Goal: Task Accomplishment & Management: Complete application form

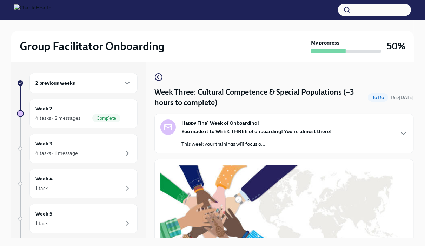
click at [100, 67] on div "2 previous weeks Week 2 4 tasks • 2 messages Complete Week 3 4 tasks • 1 messag…" at bounding box center [78, 150] width 135 height 177
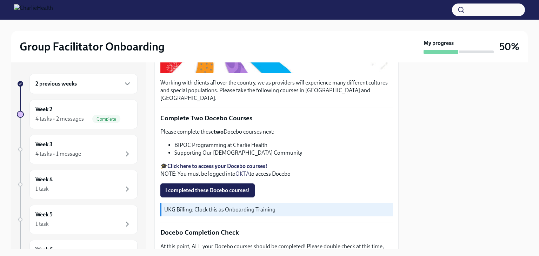
scroll to position [191, 0]
click at [228, 186] on span "I completed these Docebo courses!" at bounding box center [207, 189] width 85 height 7
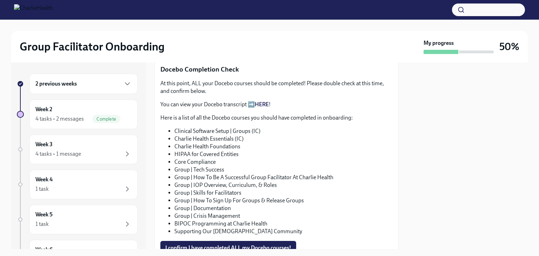
scroll to position [354, 0]
click at [261, 101] on link "HERE" at bounding box center [262, 104] width 14 height 7
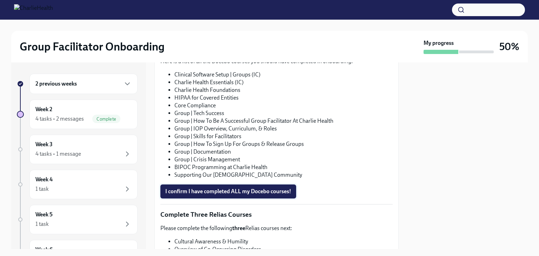
scroll to position [407, 0]
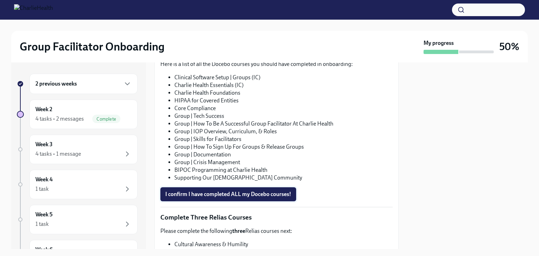
click at [225, 191] on span "I confirm I have completed ALL my Docebo courses!" at bounding box center [228, 194] width 126 height 7
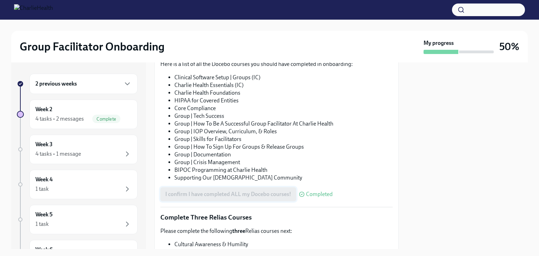
scroll to position [536, 0]
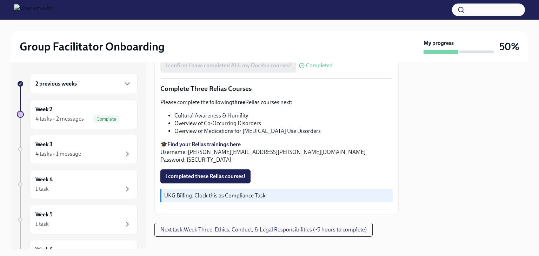
click at [222, 141] on strong "Find your Relias trainings here" at bounding box center [203, 144] width 73 height 7
drag, startPoint x: 250, startPoint y: 107, endPoint x: 175, endPoint y: 104, distance: 75.8
click at [175, 112] on li "Cultural Awareness & Humility" at bounding box center [283, 116] width 218 height 8
copy li "Cultural Awareness & Humility"
drag, startPoint x: 261, startPoint y: 110, endPoint x: 173, endPoint y: 115, distance: 88.2
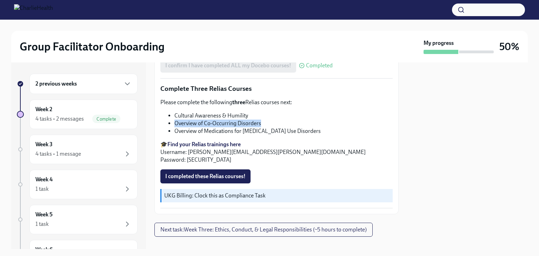
click at [173, 115] on ul "Cultural Awareness & Humility Overview of Co-Occurring Disorders Overview of Me…" at bounding box center [276, 123] width 232 height 23
copy li "Overview of Co-Occurring Disorders"
click at [221, 173] on span "I completed these Relias courses!" at bounding box center [205, 176] width 80 height 7
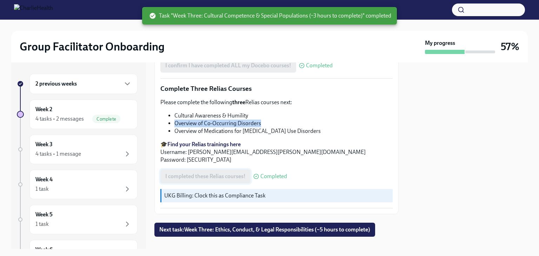
scroll to position [536, 0]
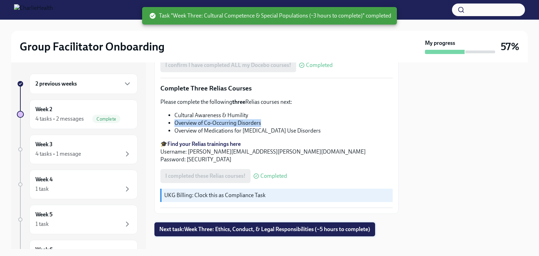
click at [213, 226] on span "Next task : Week Three: Ethics, Conduct, & Legal Responsibilities (~5 hours to …" at bounding box center [264, 229] width 211 height 7
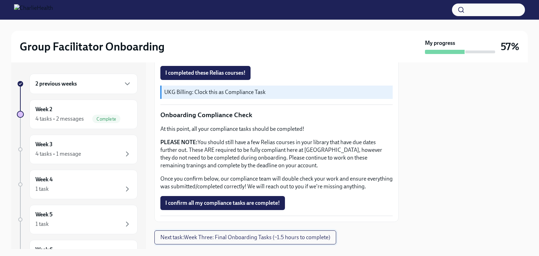
scroll to position [414, 0]
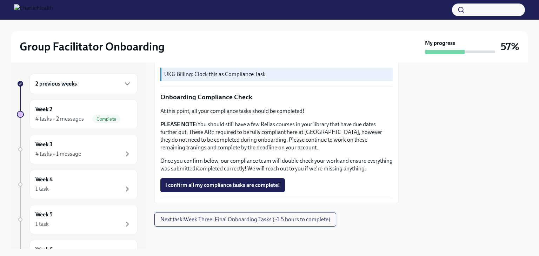
click at [213, 221] on span "Next task : Week Three: Final Onboarding Tasks (~1.5 hours to complete)" at bounding box center [245, 219] width 170 height 7
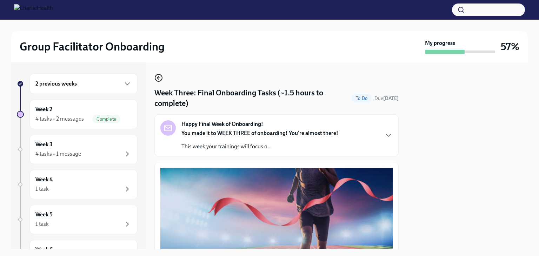
click at [156, 76] on icon "button" at bounding box center [158, 78] width 8 height 8
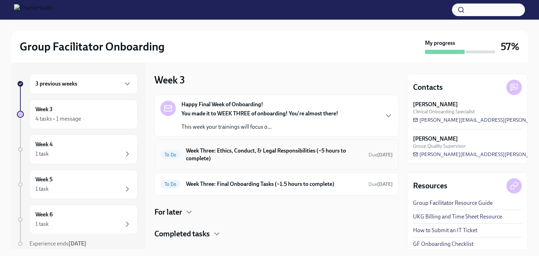
click at [237, 150] on h6 "Week Three: Ethics, Conduct, & Legal Responsibilities (~5 hours to complete)" at bounding box center [274, 154] width 177 height 15
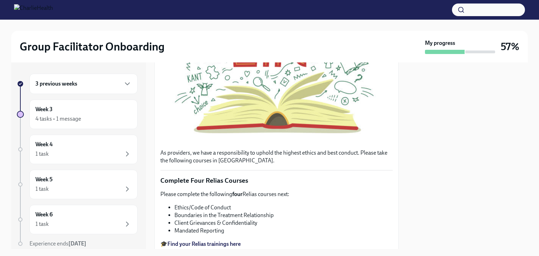
scroll to position [189, 0]
